Goal: Navigation & Orientation: Understand site structure

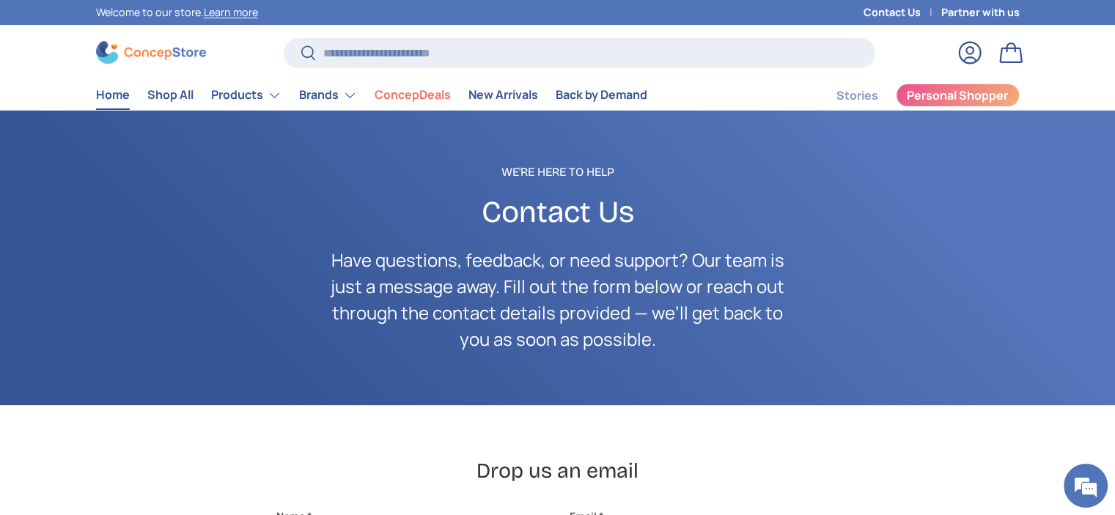
click at [106, 107] on link "Home" at bounding box center [113, 95] width 34 height 29
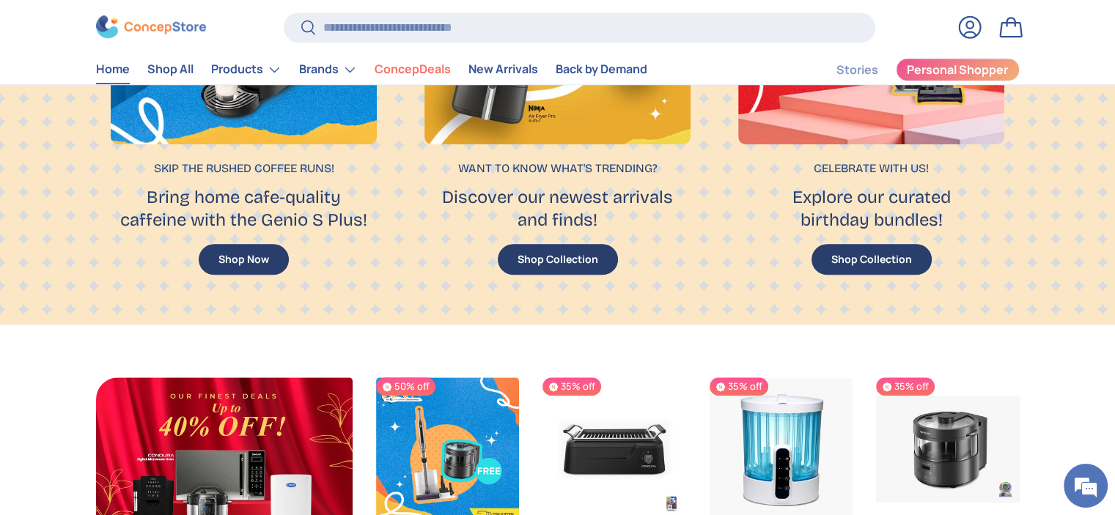
scroll to position [1197, 0]
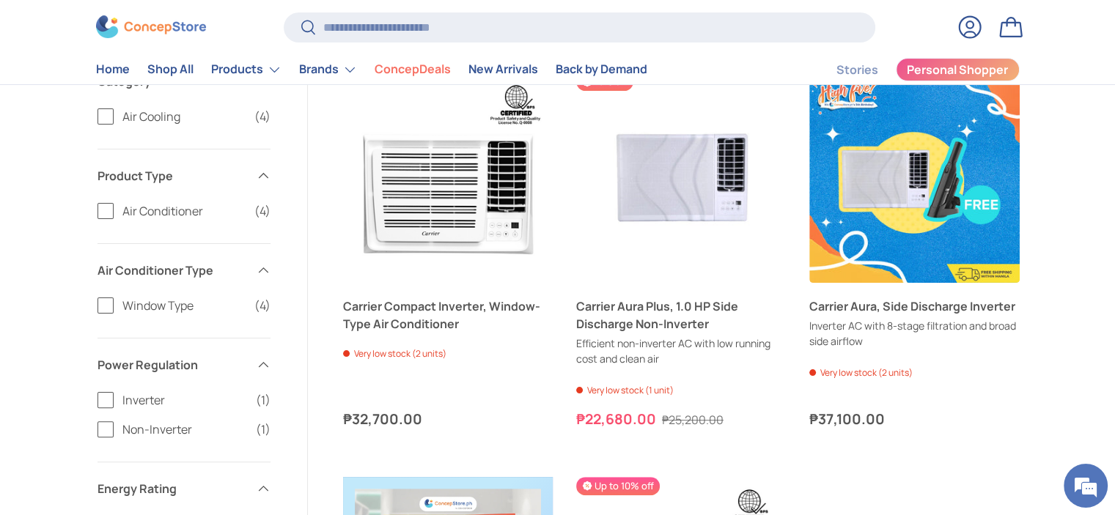
scroll to position [293, 0]
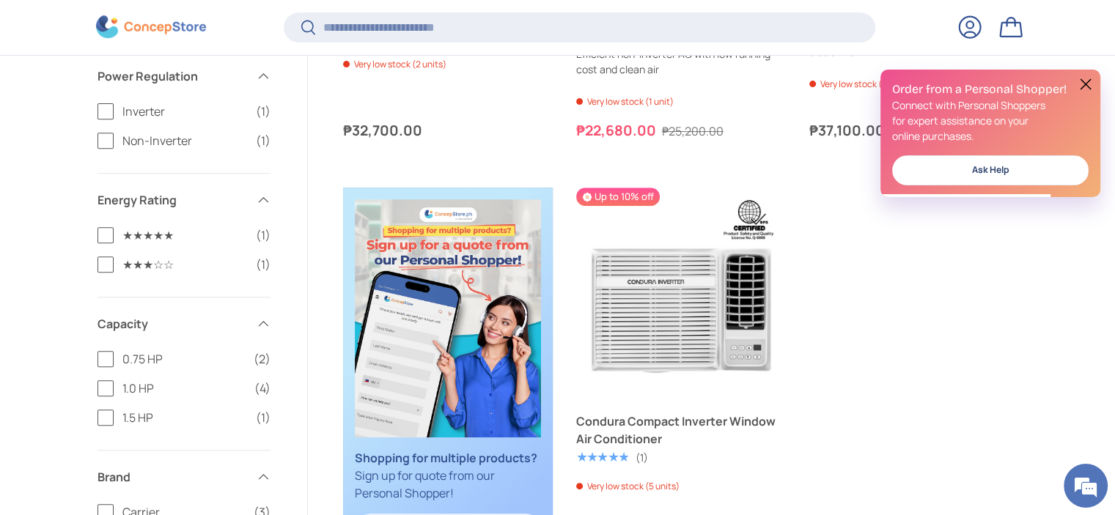
click at [1054, 280] on div "Filter Filter & Sort Sort by Featured Featured Best selling Alphabetically, A-Z…" at bounding box center [557, 294] width 1017 height 1176
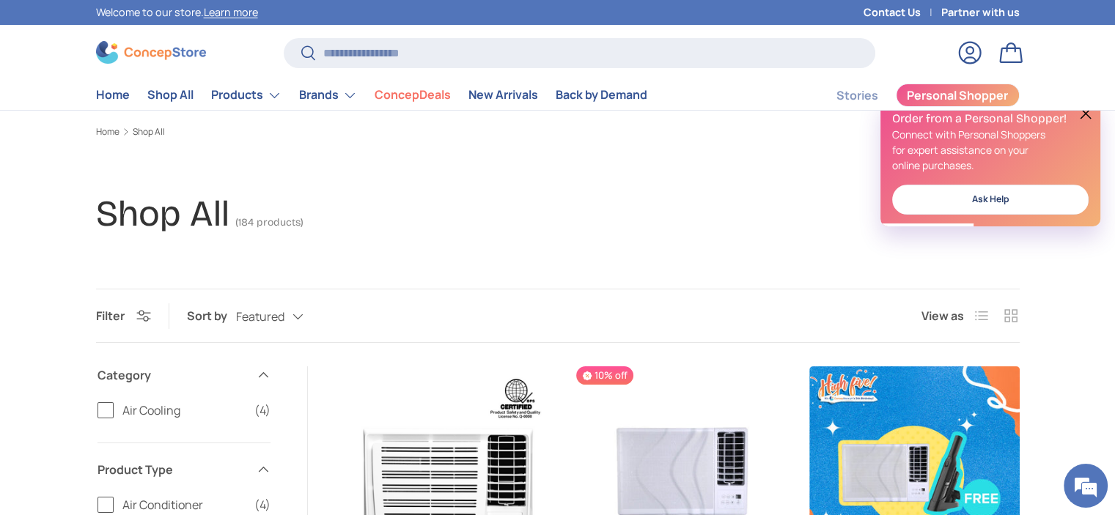
scroll to position [0, 0]
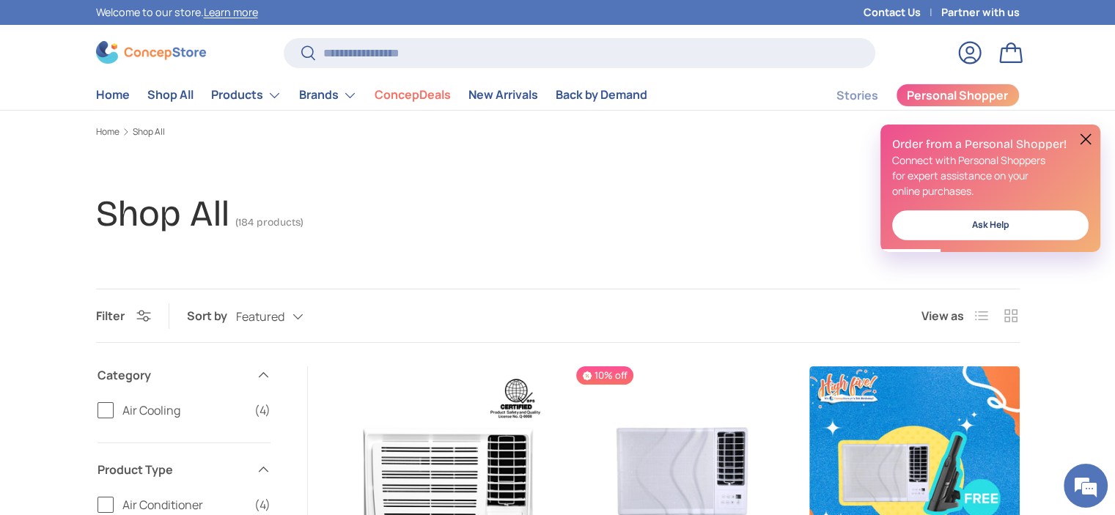
click at [157, 48] on img at bounding box center [151, 52] width 110 height 23
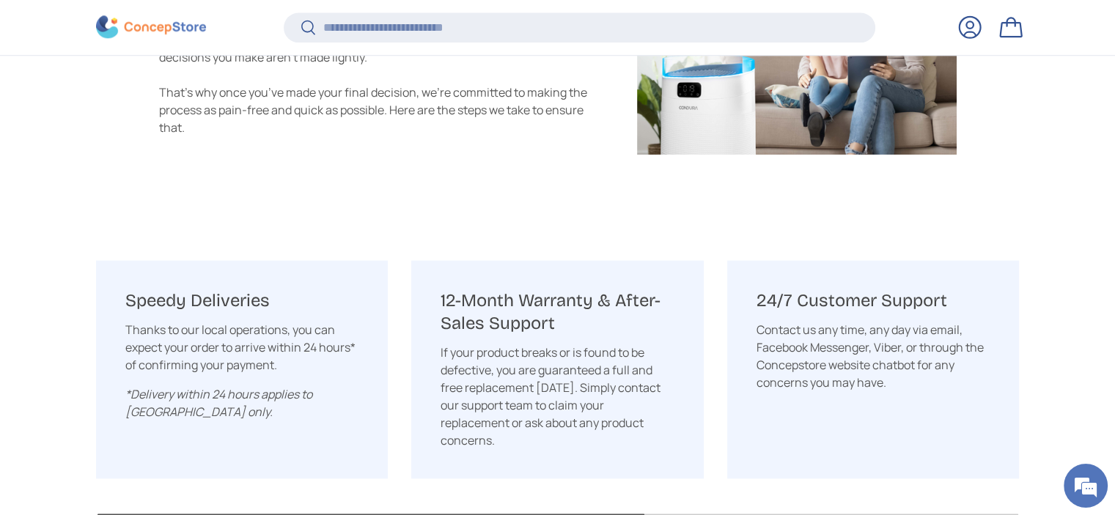
scroll to position [1741, 0]
